Goal: Obtain resource: Download file/media

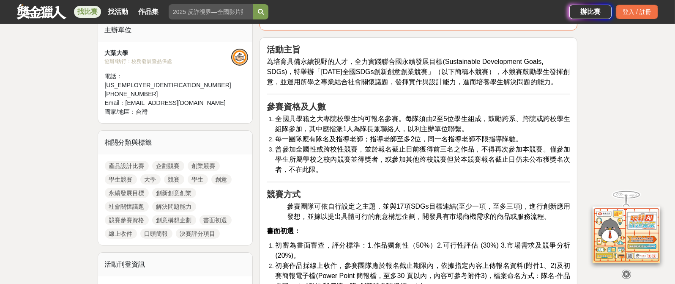
scroll to position [127, 0]
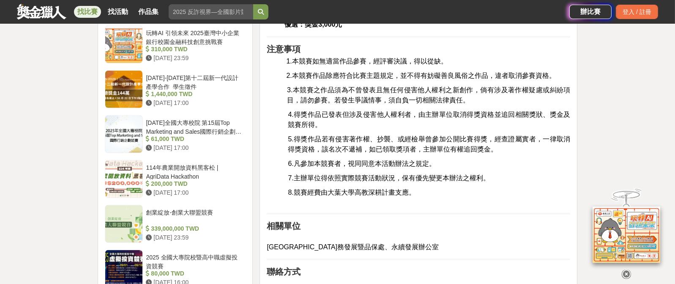
scroll to position [1141, 0]
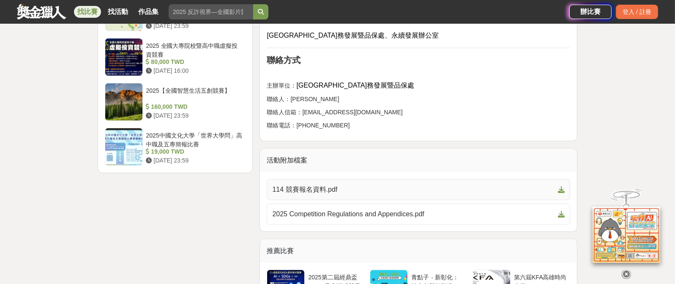
click at [330, 191] on span "114 競賽報名資料.pdf" at bounding box center [413, 189] width 282 height 10
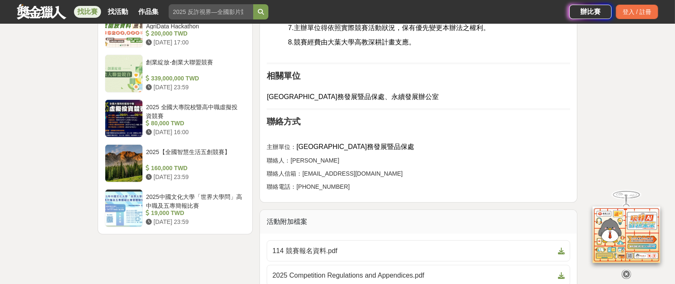
scroll to position [1014, 0]
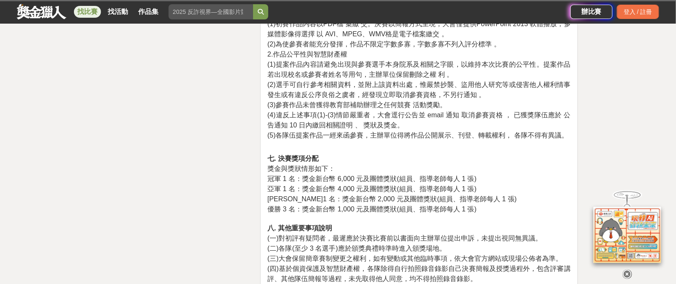
scroll to position [1479, 0]
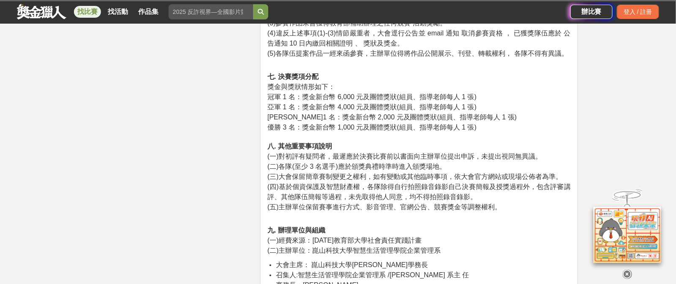
click at [496, 108] on p "七. 決賽獎項分配 獎金與獎狀情形如下： 冠軍 1 名：獎金新台幣 6,000 元及團體獎狀(組員、指導老師每人 1 張) 亞軍 1 名：獎金新台幣 4,00…" at bounding box center [418, 147] width 303 height 150
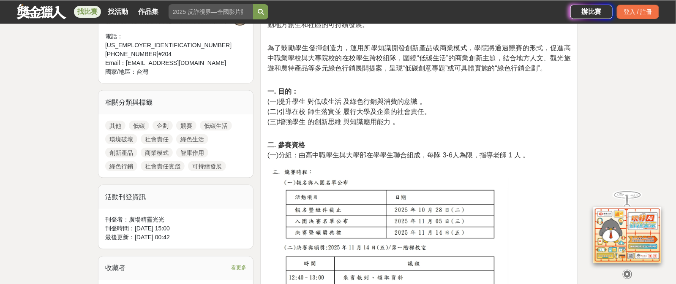
scroll to position [254, 0]
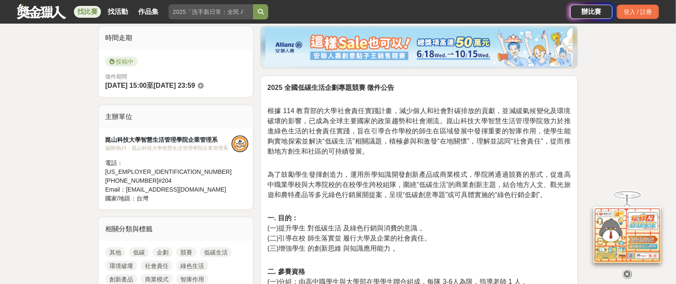
click at [545, 149] on p "根據 114 教育部的大學社會責任實踐計畫，減少個人和社會對碳排放的貢獻，並減緩氣候變化及環境破壞的影響，已成為全球主要國家的政策趨勢和社會潮流。崑山科技大學…" at bounding box center [418, 131] width 303 height 68
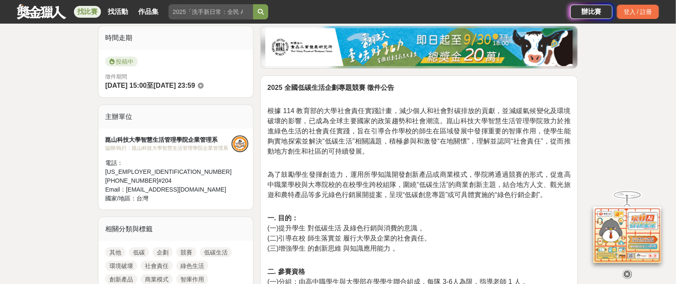
drag, startPoint x: 551, startPoint y: 188, endPoint x: 538, endPoint y: 166, distance: 25.4
click at [551, 188] on span "為了鼓勵學生發揮創造力，運用所學知識開發創新產品或商業模式，學院將通過競賽的形式，促進高中職業學校與大專院校的在校學生跨校組隊，圍繞“低碳生活”的商業創新主題…" at bounding box center [418, 184] width 303 height 27
